Goal: Task Accomplishment & Management: Use online tool/utility

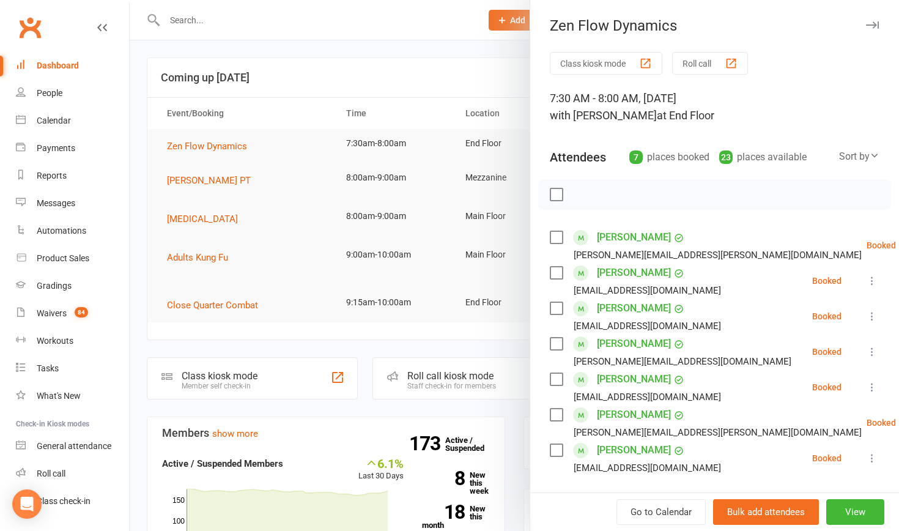
click at [598, 57] on button "Class kiosk mode" at bounding box center [606, 63] width 113 height 23
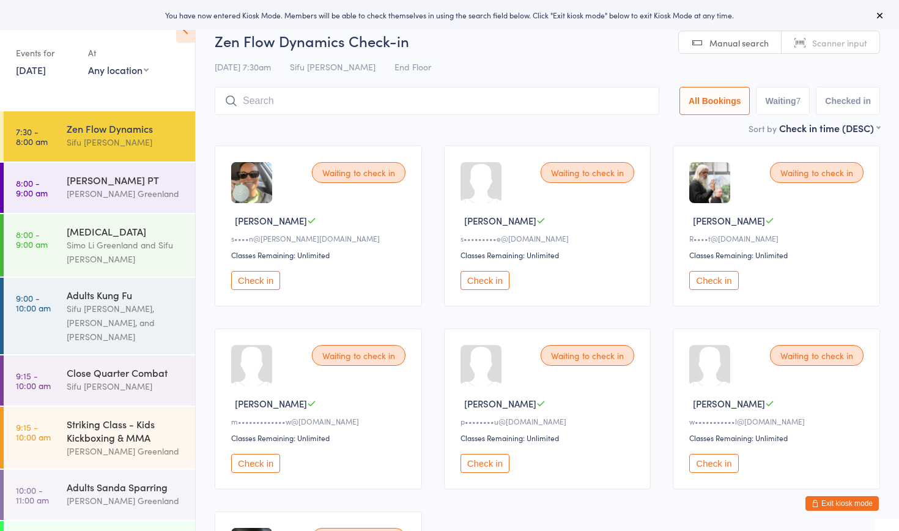
click at [476, 279] on button "Check in" at bounding box center [485, 280] width 49 height 19
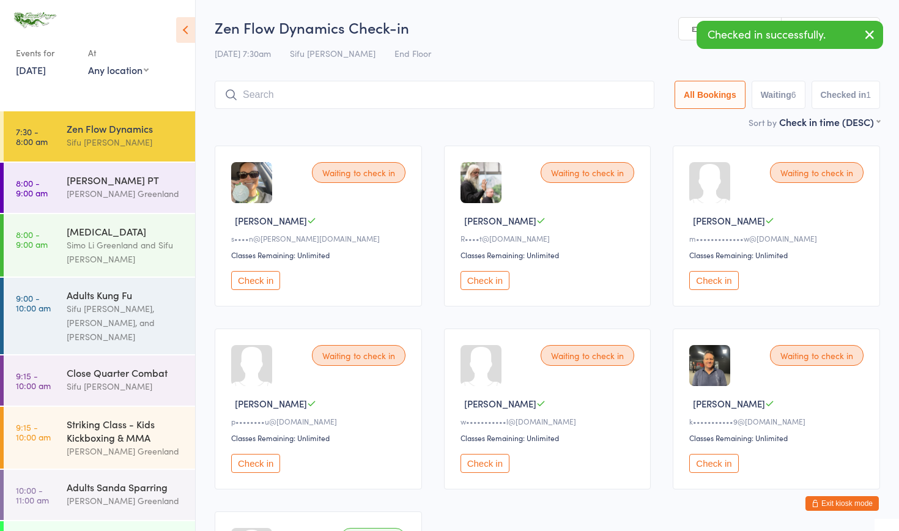
click at [476, 279] on button "Check in" at bounding box center [485, 280] width 49 height 19
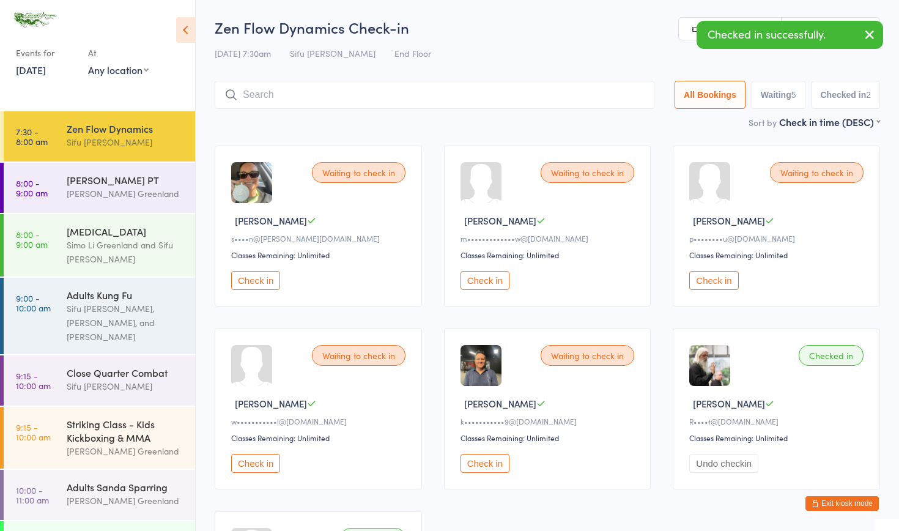
click at [476, 279] on button "Check in" at bounding box center [485, 280] width 49 height 19
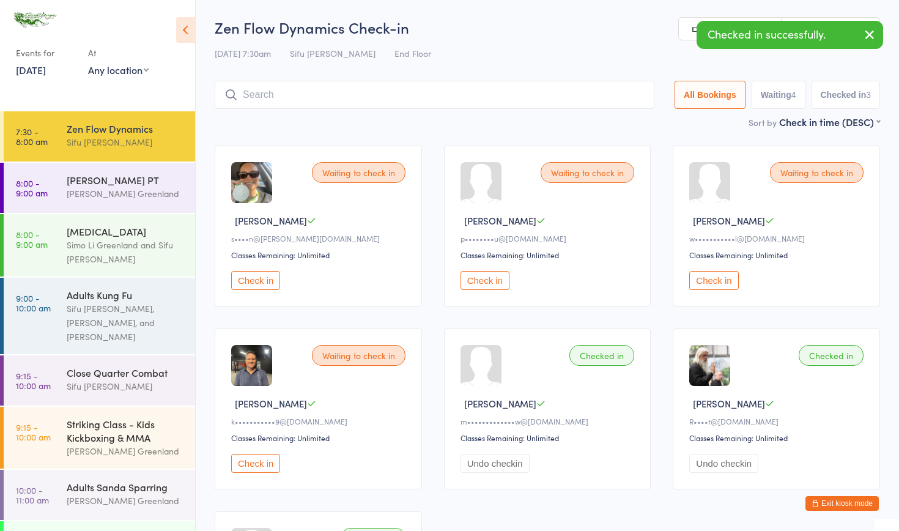
click at [476, 279] on button "Check in" at bounding box center [485, 280] width 49 height 19
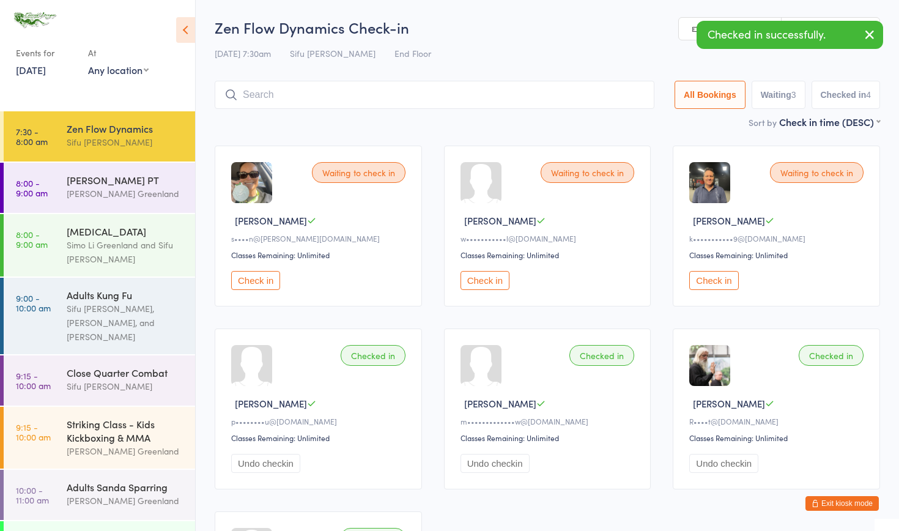
click at [728, 275] on button "Check in" at bounding box center [713, 280] width 49 height 19
click at [333, 97] on input "search" at bounding box center [435, 95] width 440 height 28
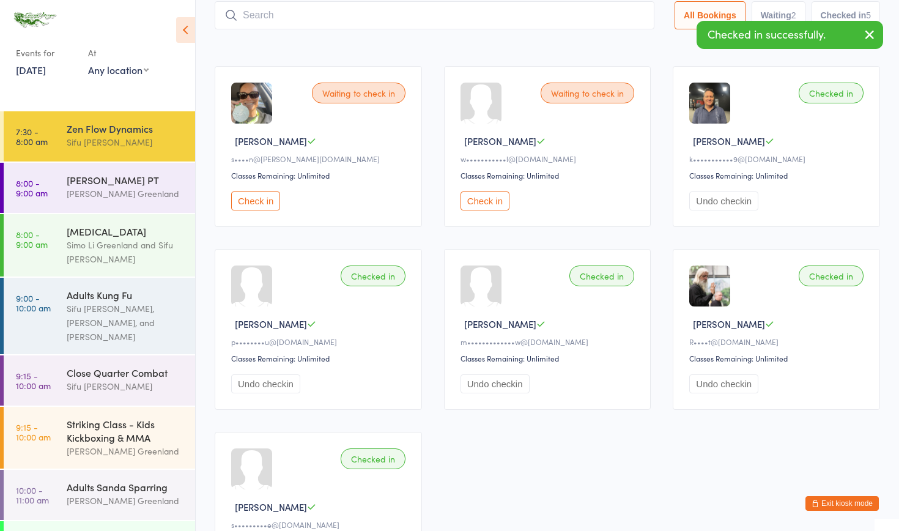
scroll to position [81, 0]
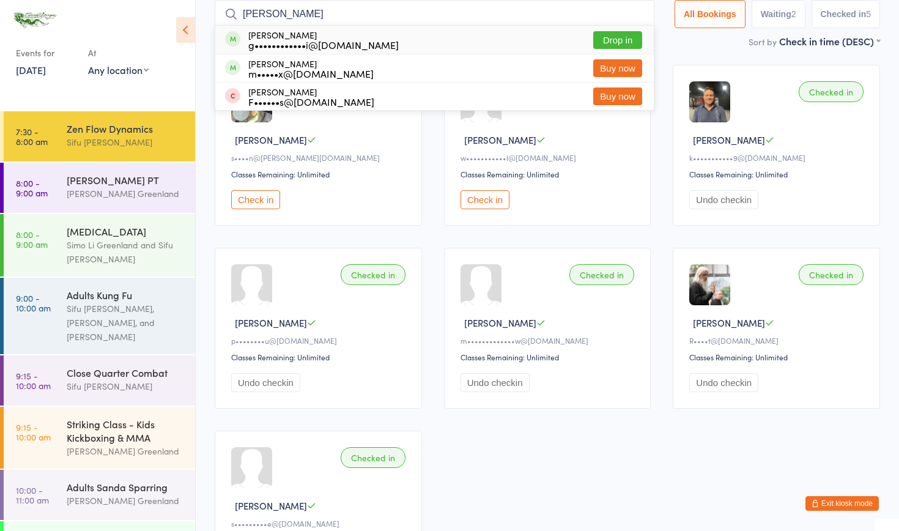
type input "gail"
click at [601, 40] on button "Drop in" at bounding box center [617, 40] width 49 height 18
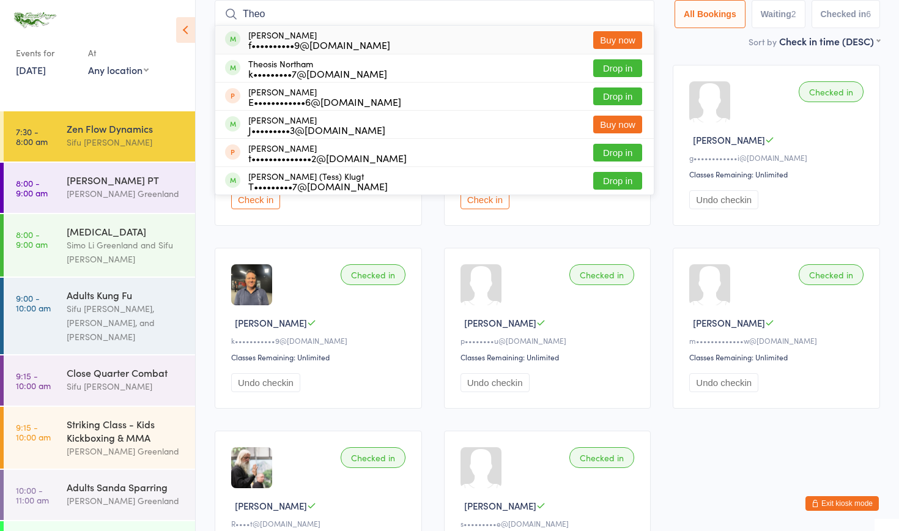
type input "Theo"
drag, startPoint x: 307, startPoint y: 27, endPoint x: 601, endPoint y: 68, distance: 297.0
click at [601, 68] on button "Drop in" at bounding box center [617, 68] width 49 height 18
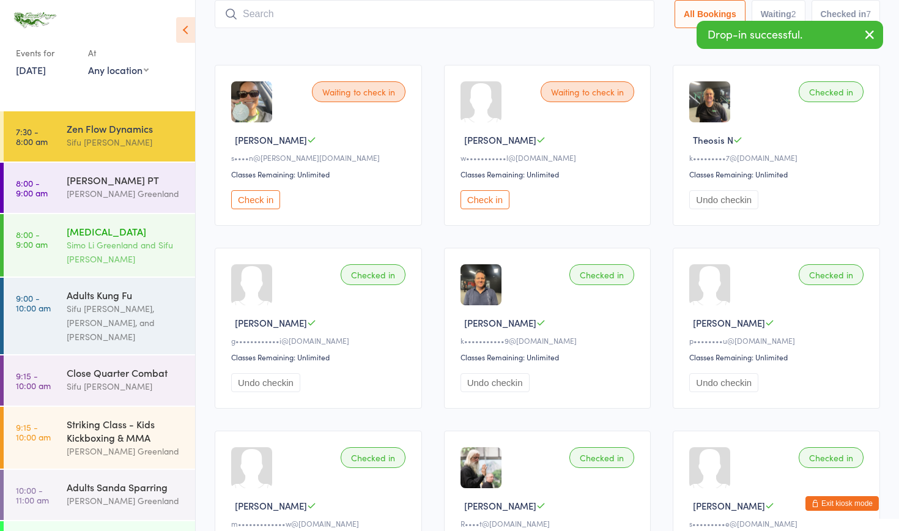
click at [83, 250] on div "Simo Li Greenland and Sifu [PERSON_NAME]" at bounding box center [126, 252] width 118 height 28
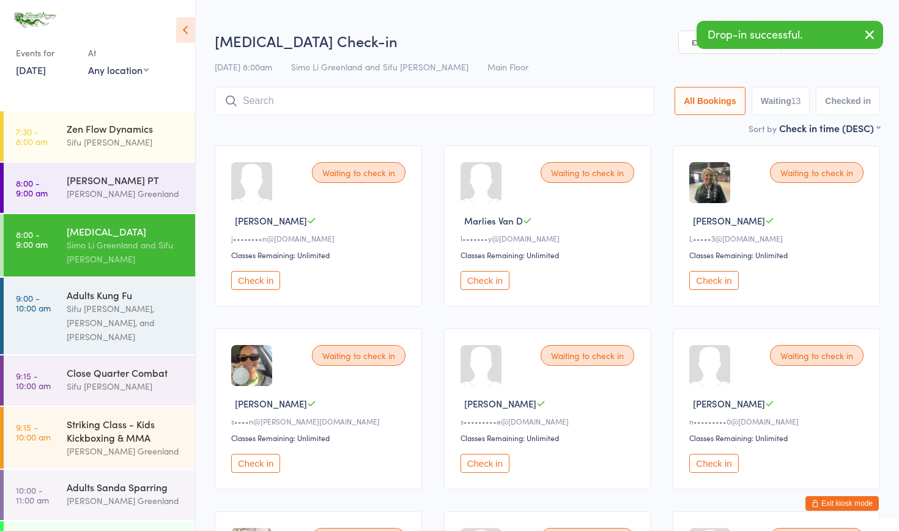
click at [489, 275] on button "Check in" at bounding box center [485, 280] width 49 height 19
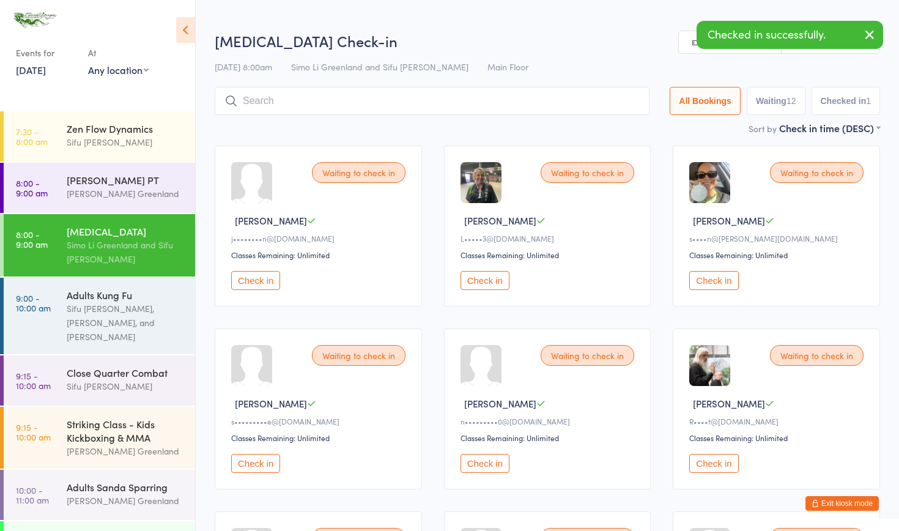
click at [489, 276] on button "Check in" at bounding box center [485, 280] width 49 height 19
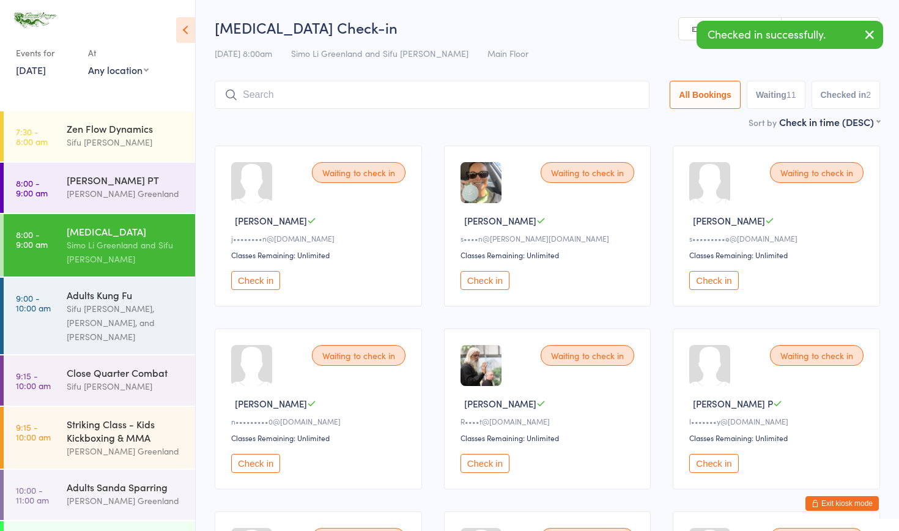
click at [700, 279] on button "Check in" at bounding box center [713, 280] width 49 height 19
click at [264, 462] on button "Check in" at bounding box center [255, 463] width 49 height 19
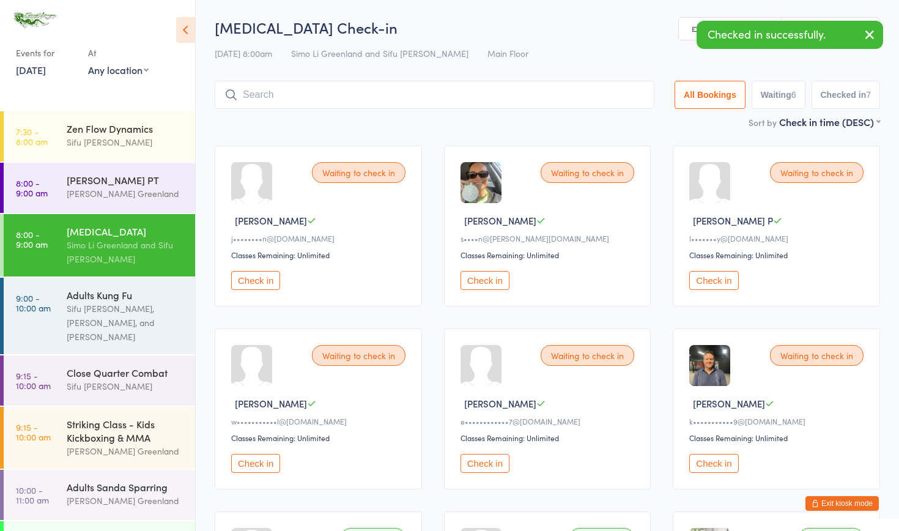
click at [709, 462] on button "Check in" at bounding box center [713, 463] width 49 height 19
click at [418, 97] on input "search" at bounding box center [435, 95] width 440 height 28
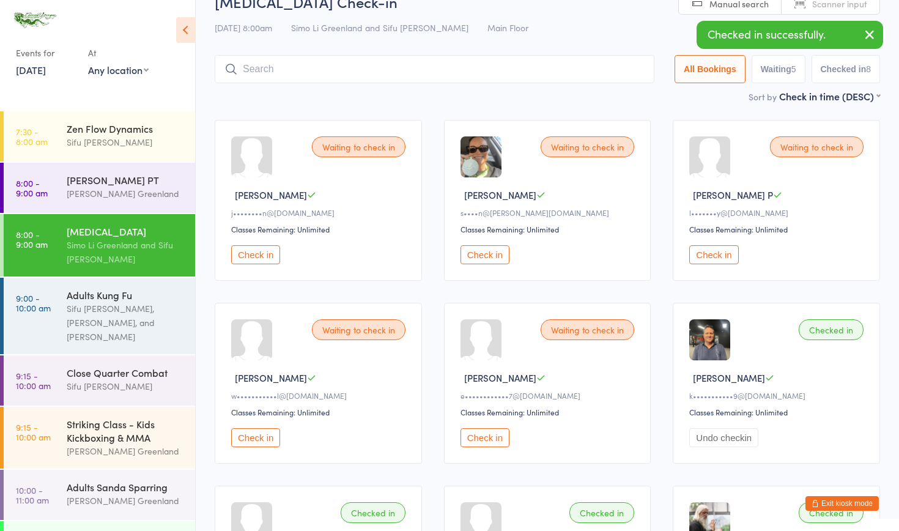
scroll to position [81, 0]
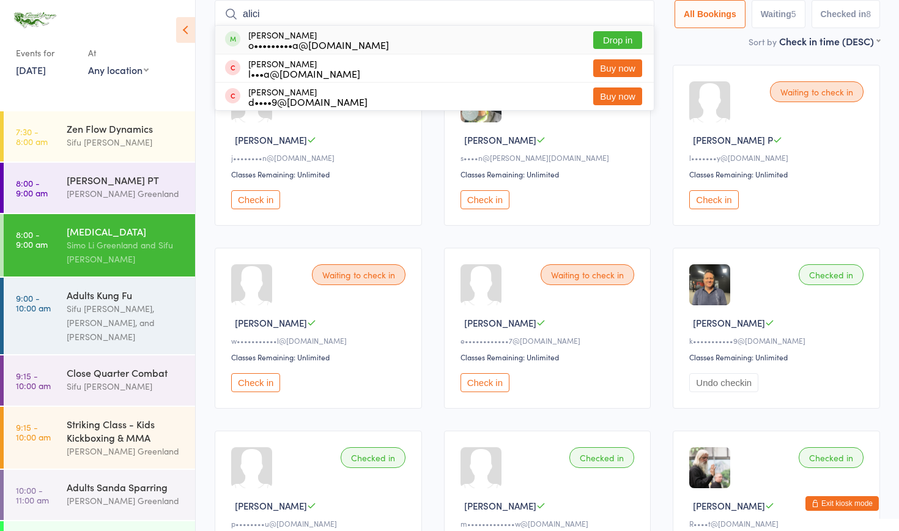
type input "alici"
click at [608, 32] on button "Drop in" at bounding box center [617, 40] width 49 height 18
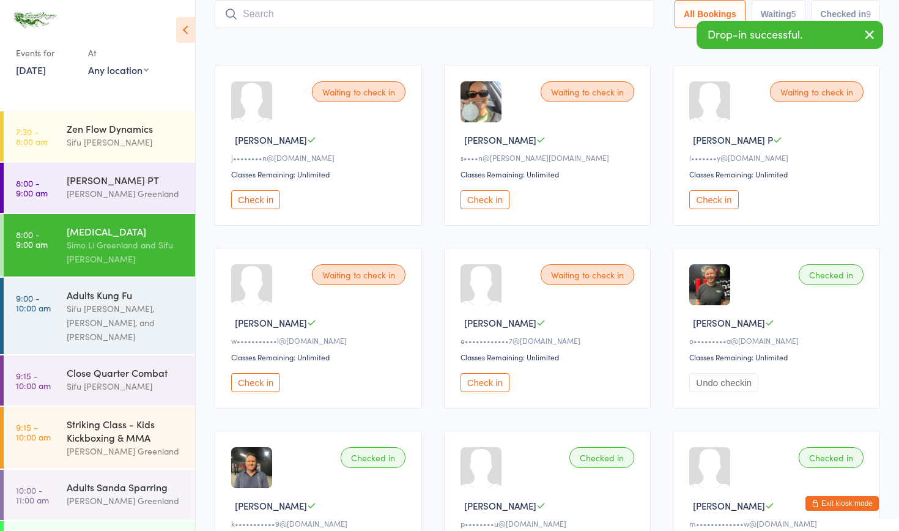
click at [284, 19] on input "search" at bounding box center [435, 14] width 440 height 28
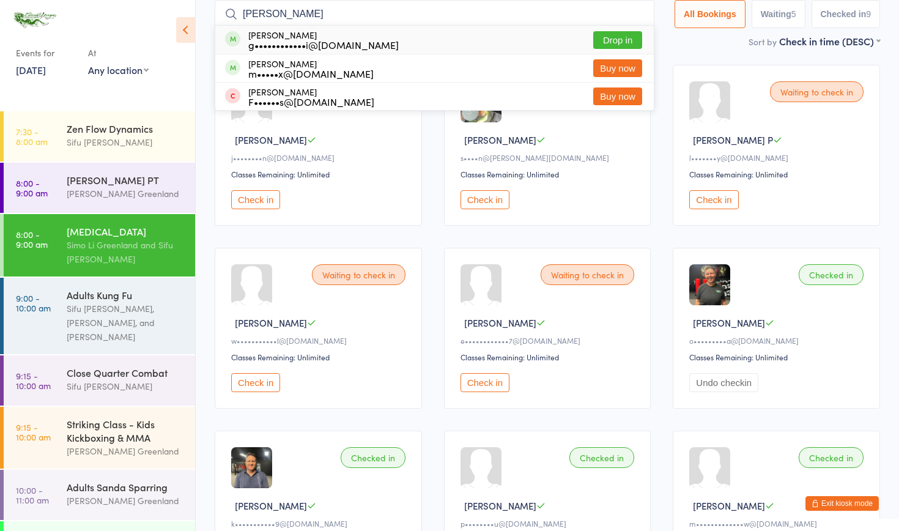
type input "gail"
click at [607, 37] on button "Drop in" at bounding box center [617, 40] width 49 height 18
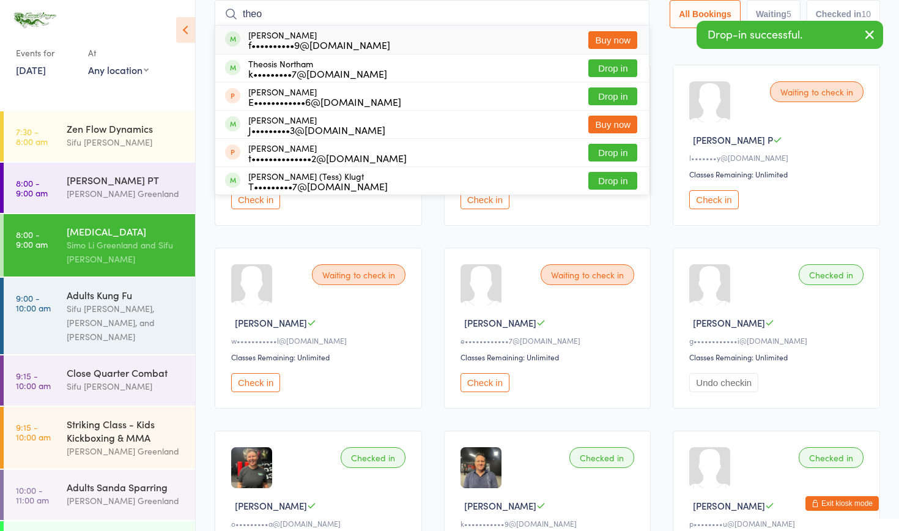
type input "Theo"
drag, startPoint x: 275, startPoint y: 35, endPoint x: 599, endPoint y: 69, distance: 325.9
click at [599, 69] on button "Drop in" at bounding box center [612, 68] width 49 height 18
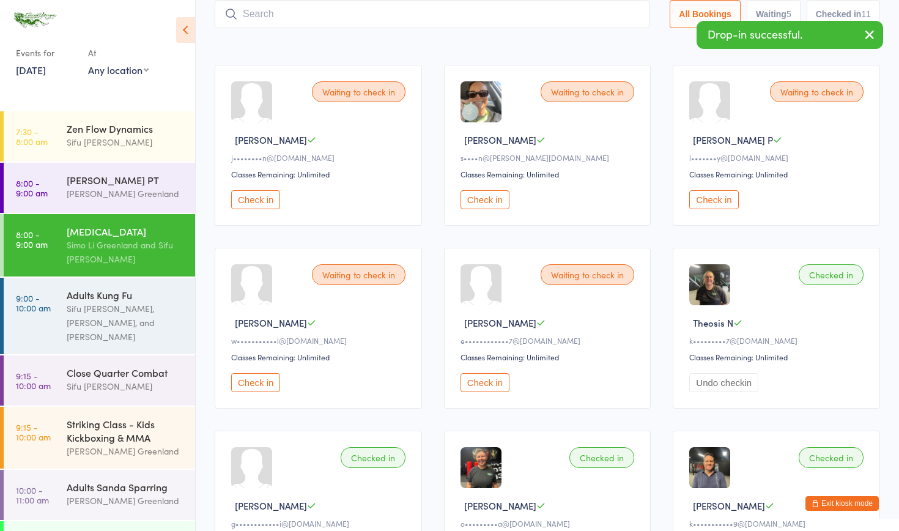
click at [476, 200] on button "Check in" at bounding box center [485, 199] width 49 height 19
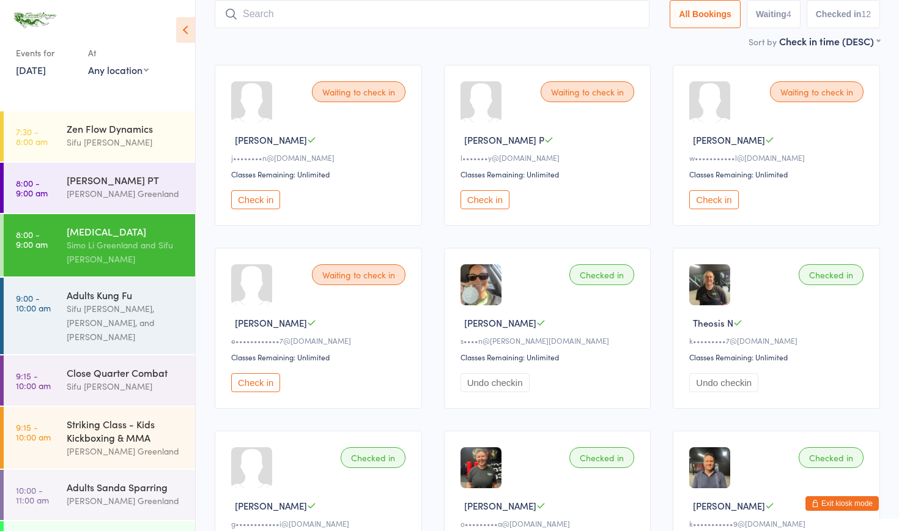
click at [284, 15] on input "search" at bounding box center [432, 14] width 435 height 28
type input "wendy"
click at [594, 39] on button "Drop in" at bounding box center [612, 40] width 49 height 18
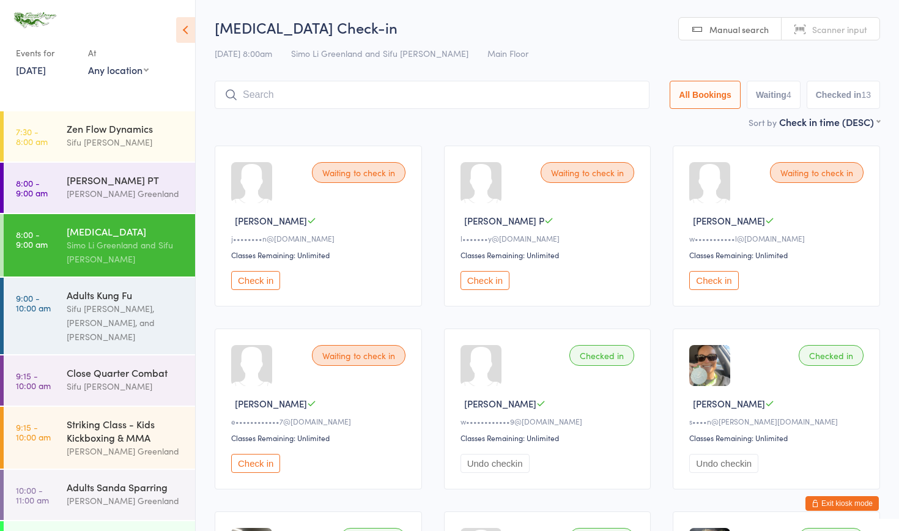
scroll to position [0, 0]
click at [283, 92] on input "search" at bounding box center [432, 95] width 435 height 28
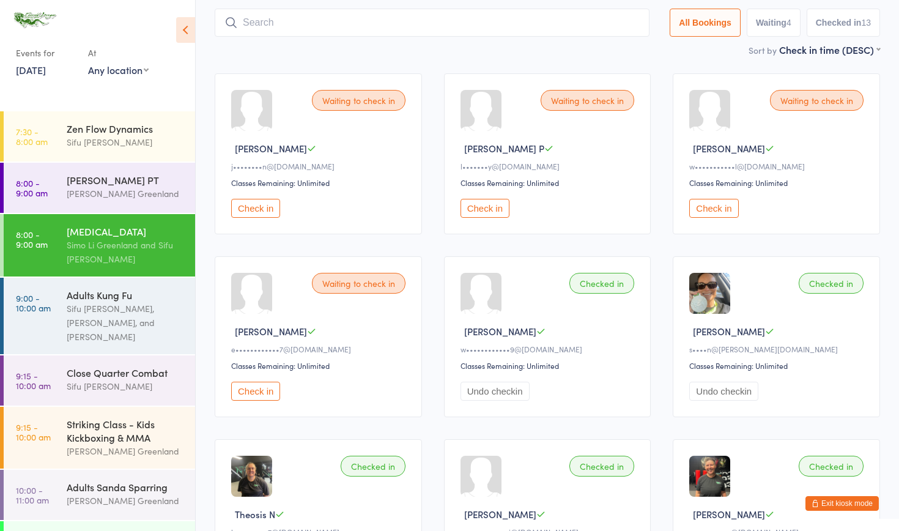
scroll to position [81, 0]
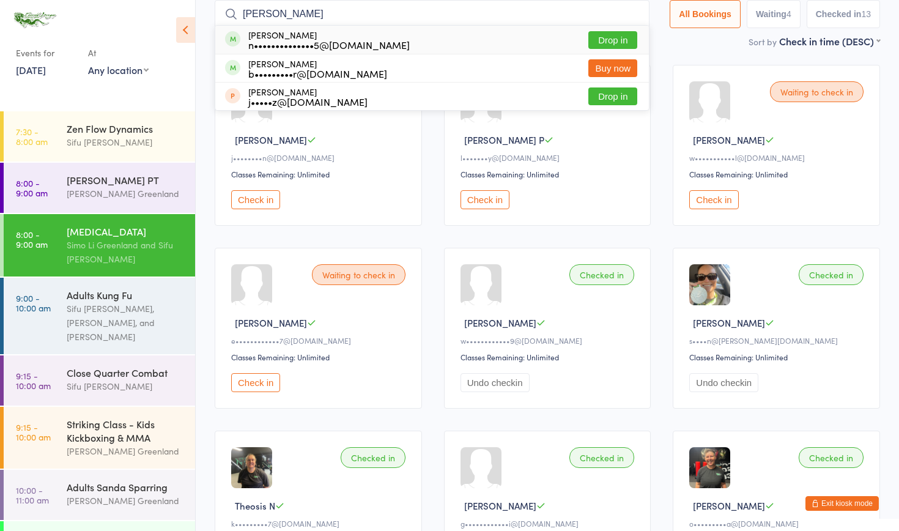
type input "neil"
click at [604, 40] on button "Drop in" at bounding box center [612, 40] width 49 height 18
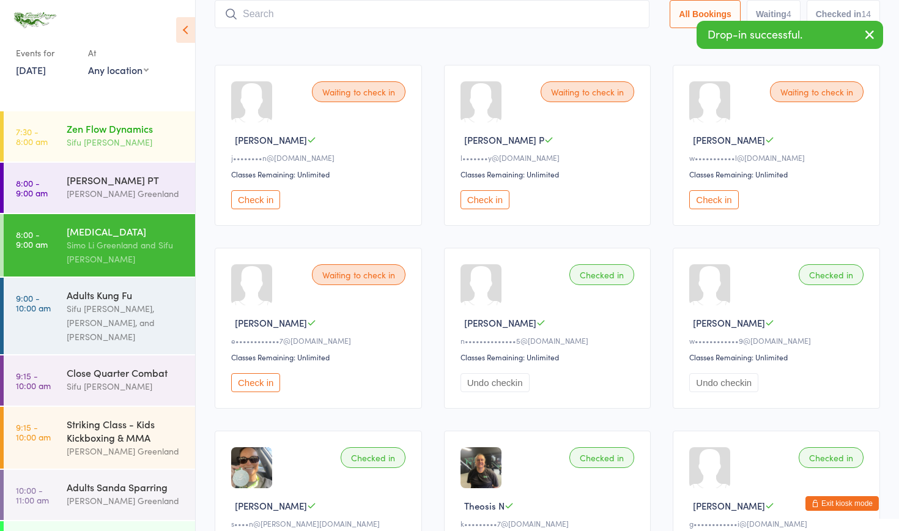
click at [117, 137] on div "Sifu [PERSON_NAME]" at bounding box center [126, 142] width 118 height 14
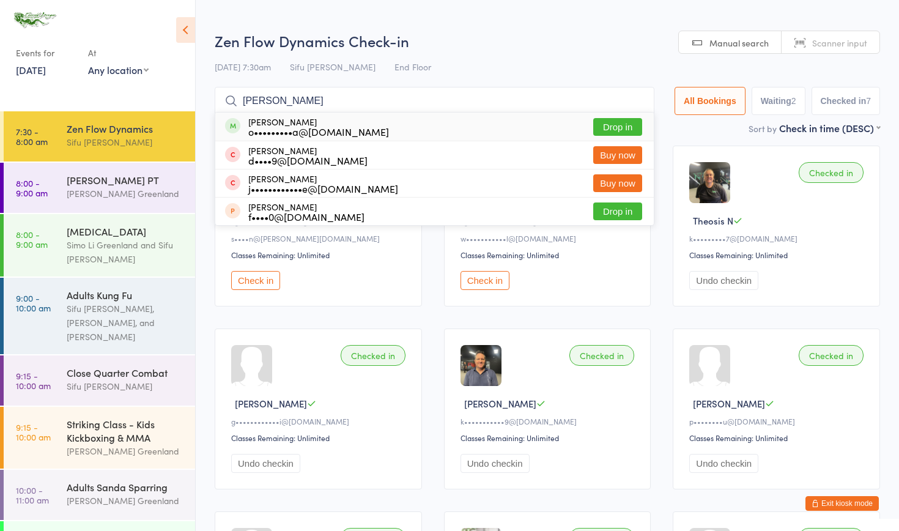
type input "alic"
click at [620, 126] on button "Drop in" at bounding box center [617, 127] width 49 height 18
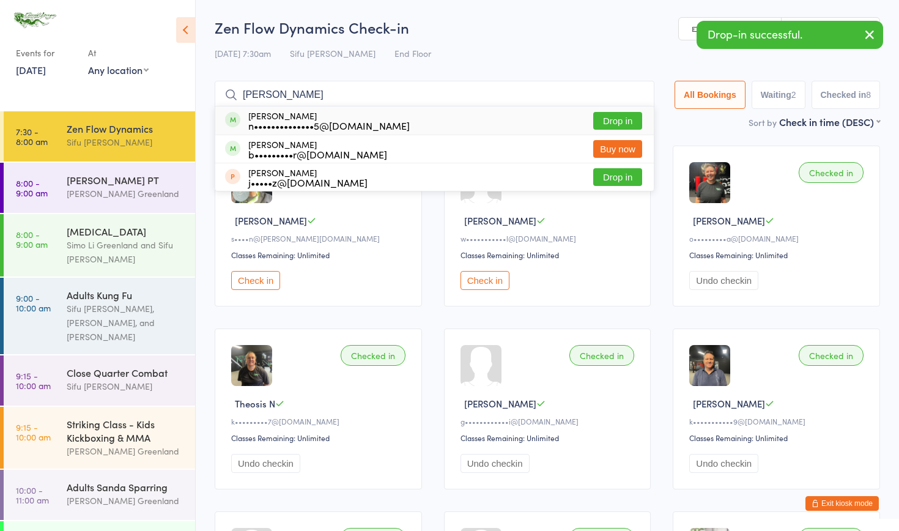
type input "neil"
click at [597, 119] on button "Drop in" at bounding box center [617, 121] width 49 height 18
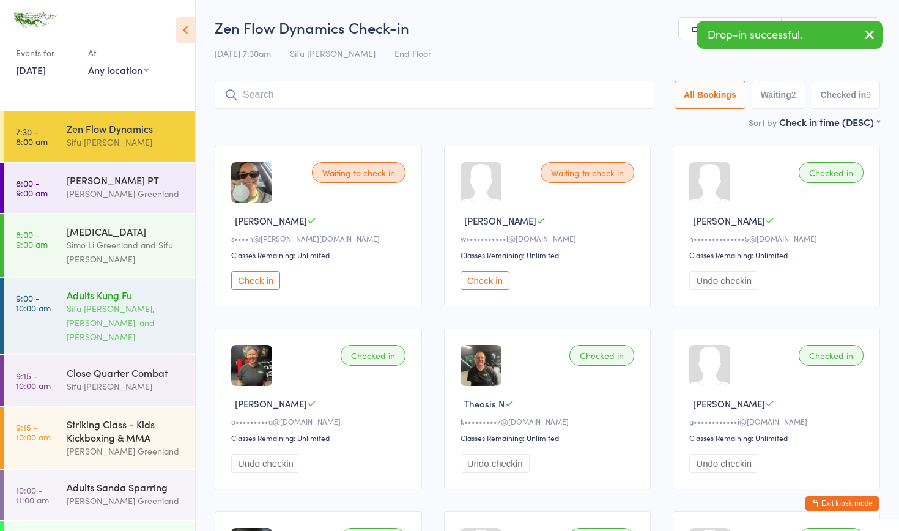
click at [114, 303] on div "Sifu [PERSON_NAME], [PERSON_NAME], and [PERSON_NAME]" at bounding box center [126, 323] width 118 height 42
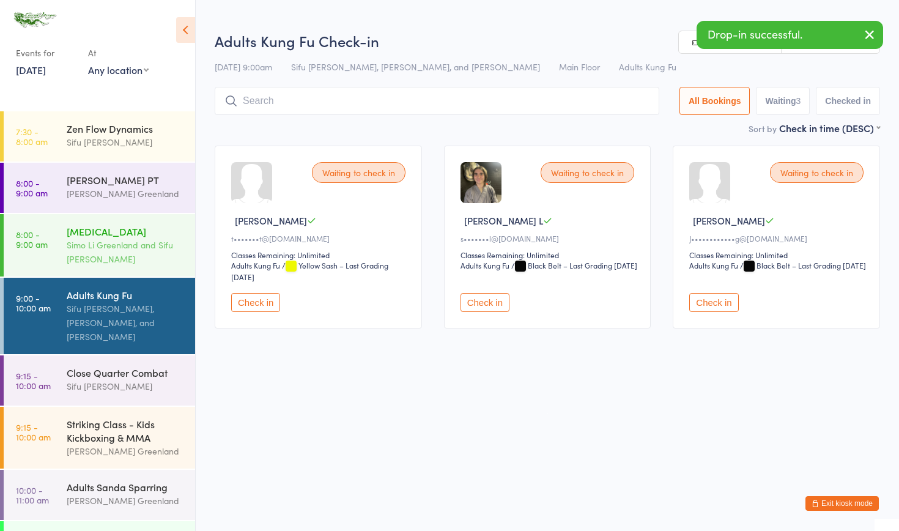
click at [103, 270] on div "Tai Chi Simo Li Greenland and Sifu David Greenland" at bounding box center [131, 245] width 128 height 62
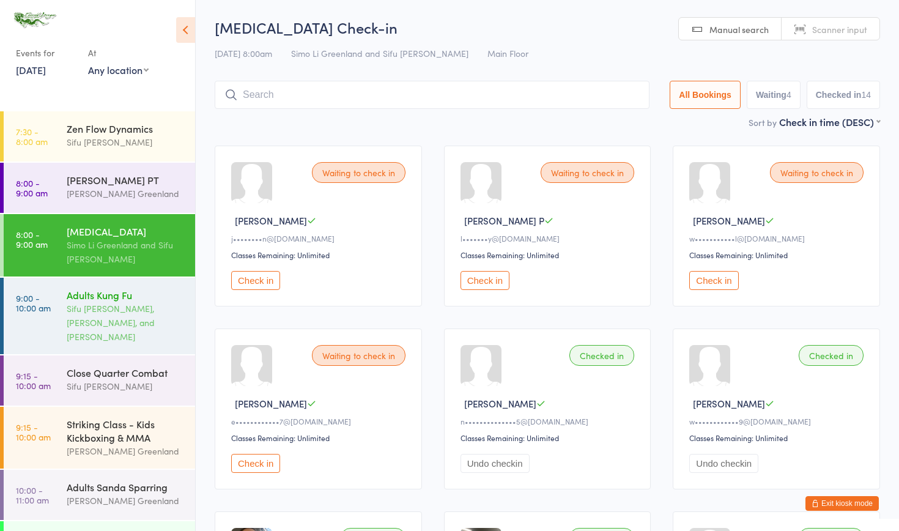
click at [103, 317] on div "Sifu [PERSON_NAME], [PERSON_NAME], and [PERSON_NAME]" at bounding box center [126, 323] width 118 height 42
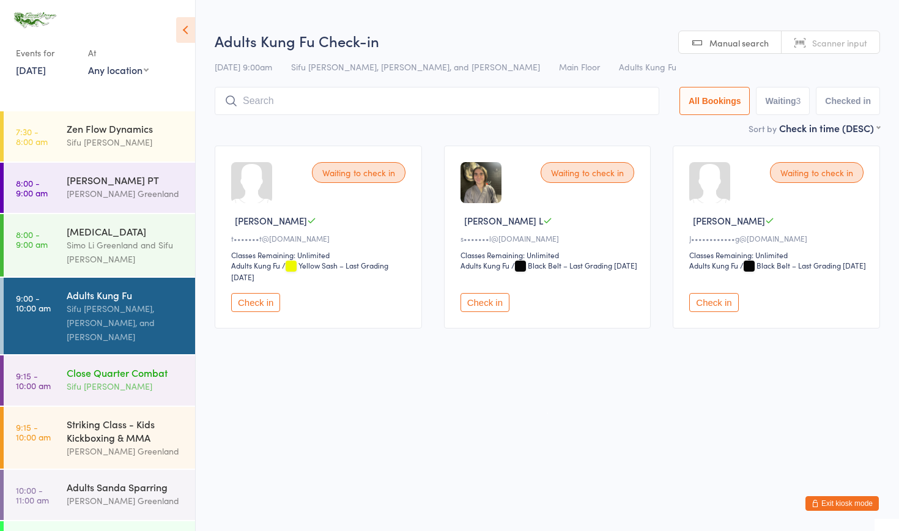
click at [113, 395] on div "Close Quarter Combat Sifu David Greenland" at bounding box center [131, 379] width 128 height 48
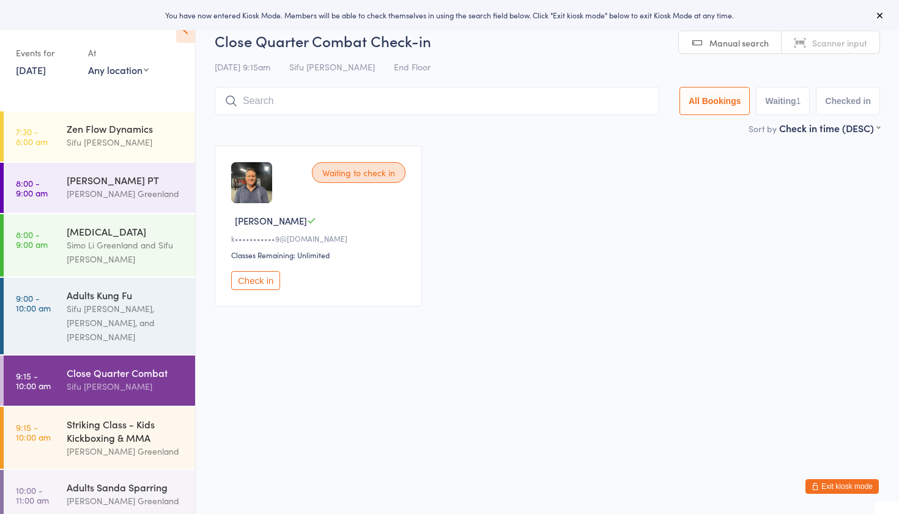
click at [854, 481] on button "Exit kiosk mode" at bounding box center [841, 486] width 73 height 15
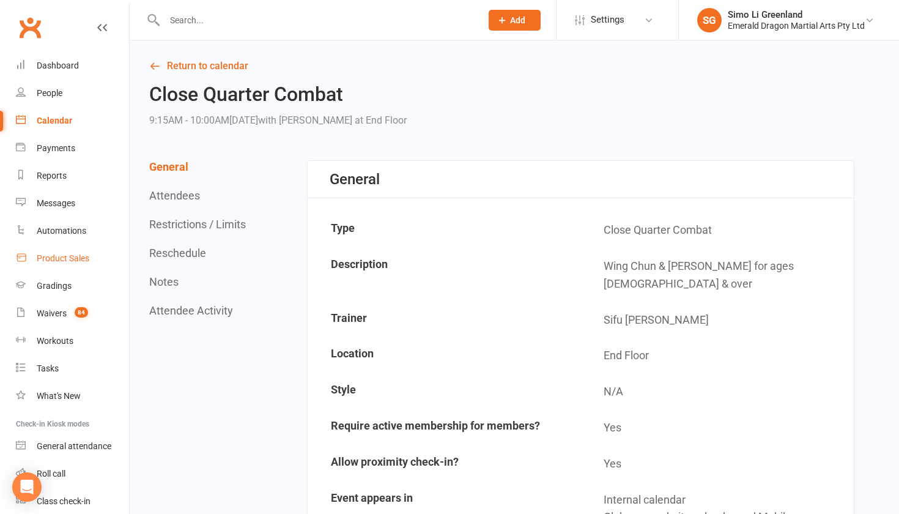
click at [75, 254] on div "Product Sales" at bounding box center [63, 258] width 53 height 10
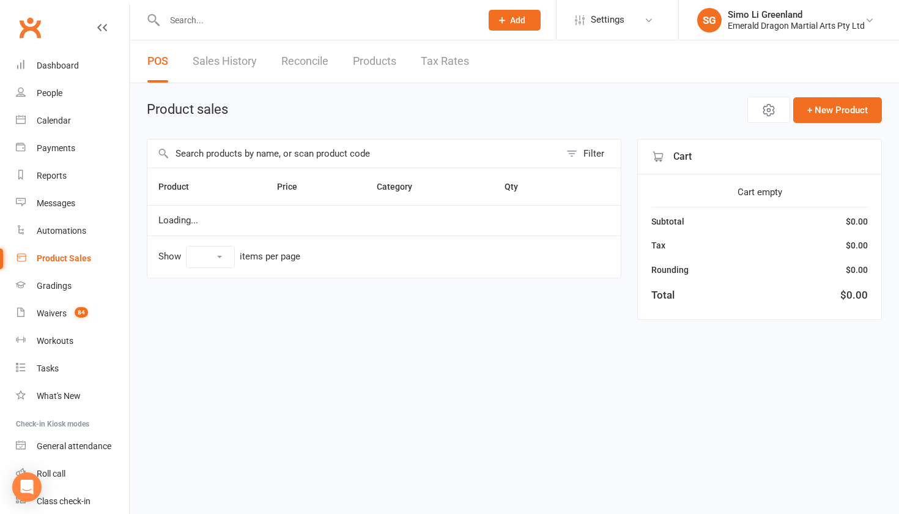
select select "10"
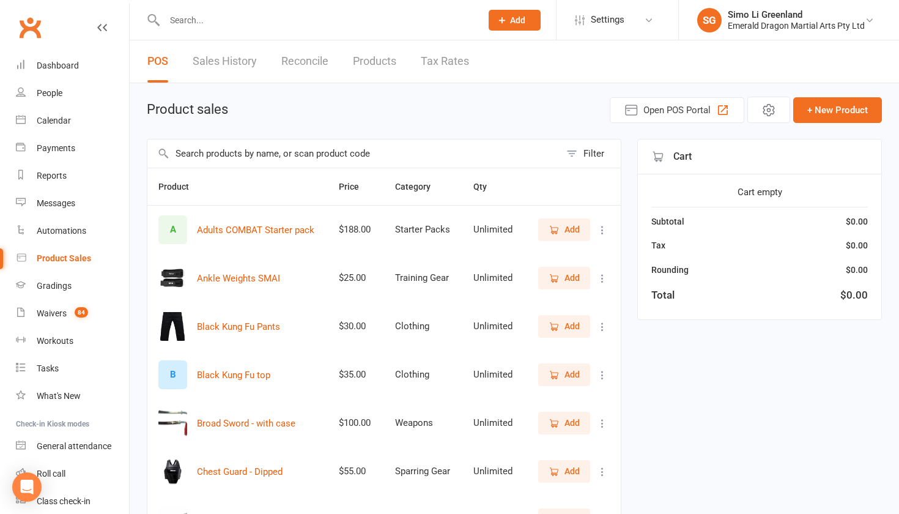
click at [620, 410] on td "Add" at bounding box center [572, 423] width 97 height 48
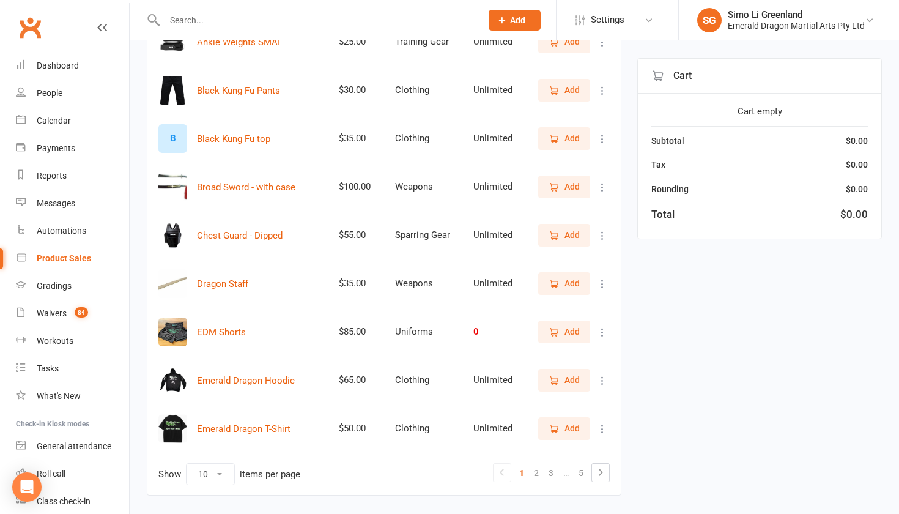
scroll to position [238, 0]
